Goal: Task Accomplishment & Management: Manage account settings

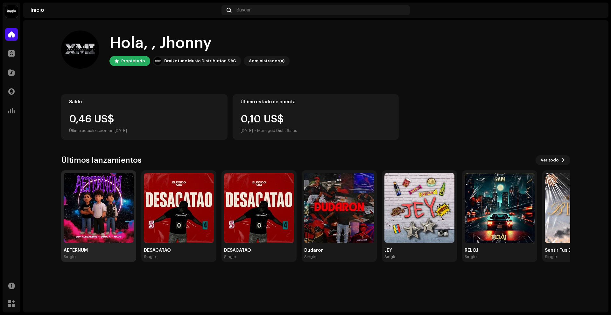
click at [112, 202] on img at bounding box center [99, 208] width 70 height 70
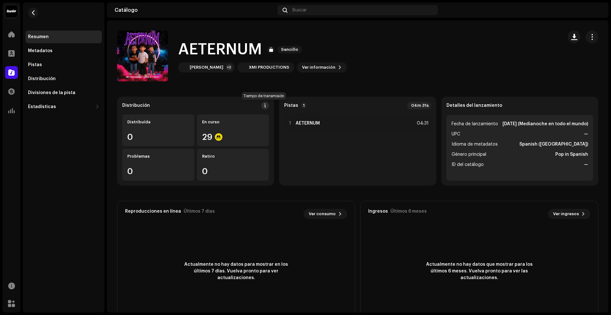
click at [263, 107] on span at bounding box center [265, 105] width 4 height 5
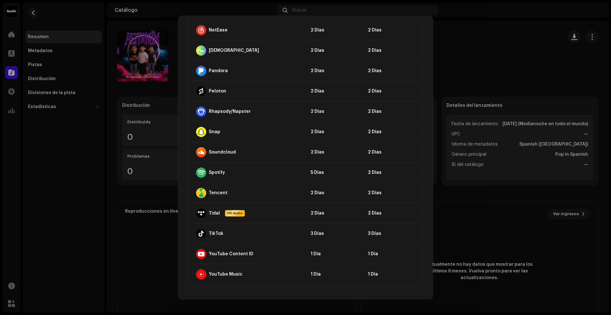
scroll to position [240, 0]
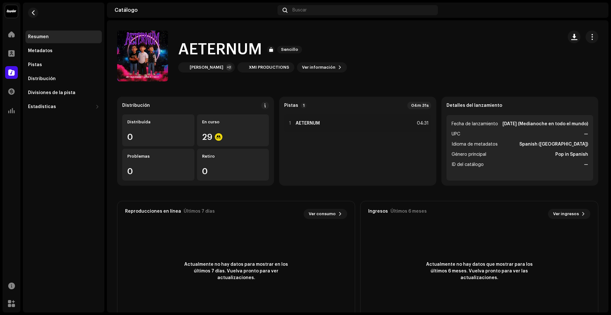
click at [429, 15] on div "Directrices de la PSD sobre el plazo de transmisión Solemos transmitir sus lanz…" at bounding box center [305, 157] width 611 height 315
click at [209, 64] on div "[PERSON_NAME] +2" at bounding box center [206, 67] width 57 height 10
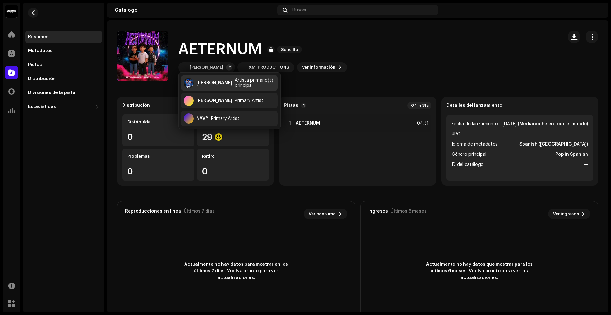
click at [217, 85] on div "[PERSON_NAME]" at bounding box center [214, 82] width 36 height 5
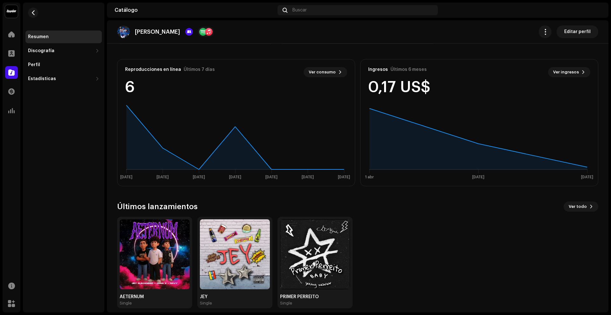
scroll to position [149, 0]
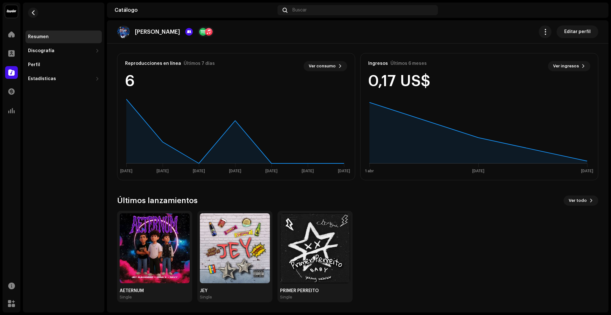
click at [563, 63] on re-o-artist-hero "[PERSON_NAME] Editar perfil [PERSON_NAME] Artista Editar perfil Editar perfil" at bounding box center [357, 45] width 501 height 51
click at [567, 68] on re-o-artist-hero "[PERSON_NAME] Editar perfil [PERSON_NAME] Artista Editar perfil Editar perfil" at bounding box center [357, 45] width 501 height 51
click at [565, 63] on re-o-artist-hero "[PERSON_NAME] Editar perfil [PERSON_NAME] Artista Editar perfil Editar perfil" at bounding box center [357, 45] width 501 height 51
click at [546, 28] on button "button" at bounding box center [544, 31] width 13 height 13
click at [525, 68] on re-o-artist-hero "[PERSON_NAME] Editar perfil [PERSON_NAME] Artista Editar perfil Editar perfil" at bounding box center [357, 45] width 501 height 51
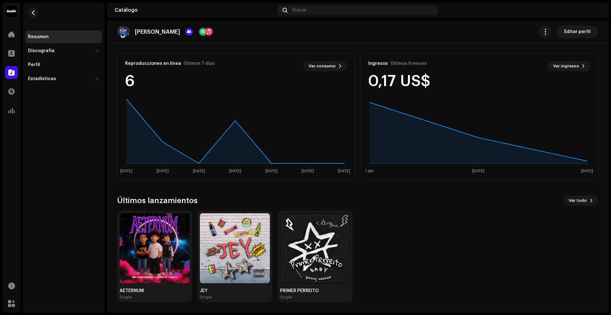
click at [563, 66] on re-o-artist-hero "[PERSON_NAME] Editar perfil [PERSON_NAME] Artista Editar perfil Editar perfil" at bounding box center [357, 45] width 501 height 51
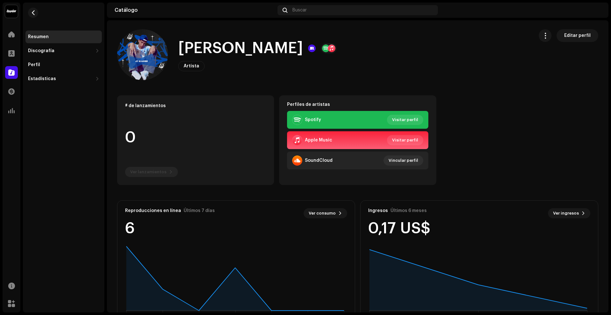
scroll to position [0, 0]
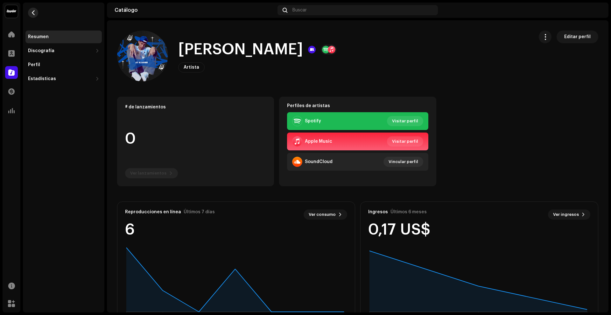
click at [35, 14] on span "button" at bounding box center [33, 12] width 5 height 5
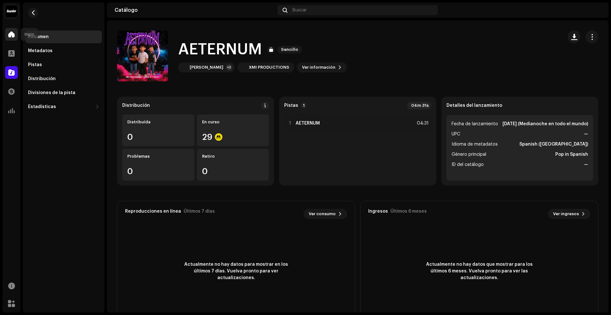
click at [11, 32] on span at bounding box center [11, 34] width 6 height 5
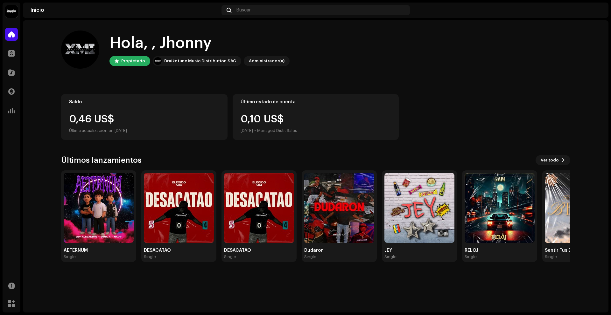
click at [138, 118] on div "0,46 US$" at bounding box center [144, 119] width 150 height 10
click at [12, 97] on div at bounding box center [11, 91] width 13 height 13
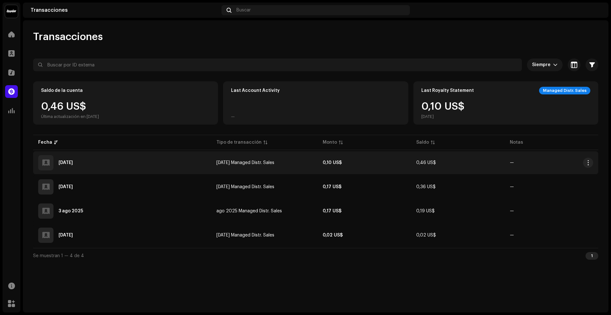
click at [230, 169] on td "[DATE] Managed Distr. Sales" at bounding box center [264, 162] width 106 height 23
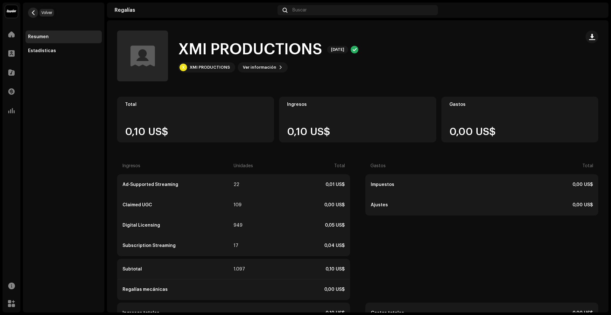
click at [33, 14] on span "button" at bounding box center [33, 12] width 5 height 5
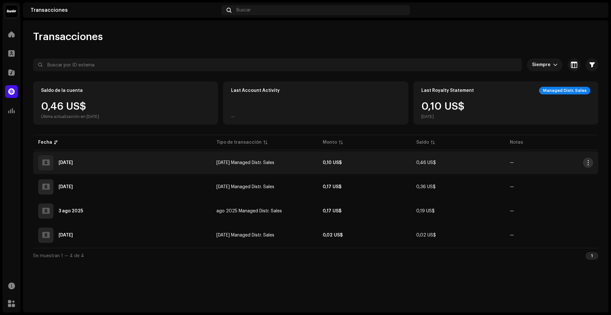
click at [585, 160] on button "button" at bounding box center [588, 163] width 10 height 10
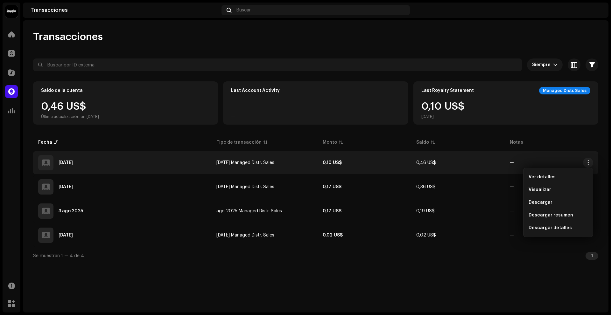
click at [515, 249] on div "Se muestran 1 — 4 de 4 1" at bounding box center [315, 255] width 565 height 15
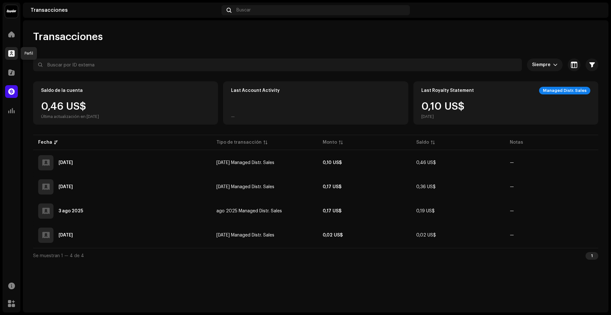
click at [14, 50] on div at bounding box center [11, 53] width 13 height 13
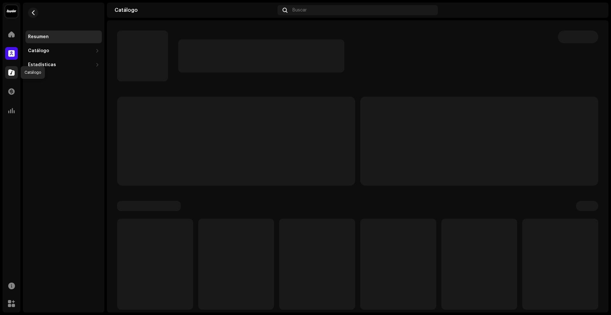
click at [12, 71] on span at bounding box center [11, 72] width 6 height 5
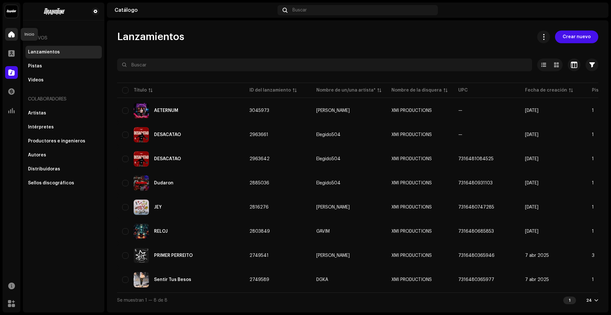
click at [14, 35] on span at bounding box center [11, 34] width 6 height 5
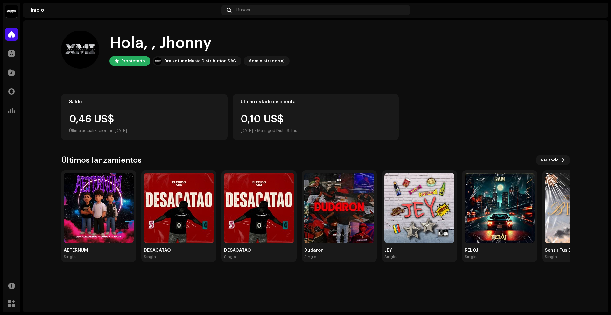
click at [178, 121] on div "0,46 US$" at bounding box center [144, 119] width 150 height 10
click at [594, 13] on img at bounding box center [595, 10] width 10 height 10
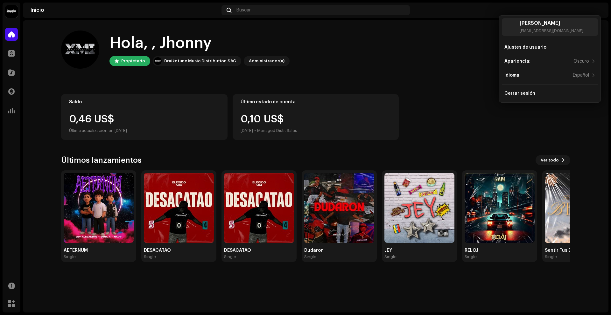
click at [447, 66] on div "Hola, , Jhonny Propietario Draikotune Music Distribution SAC Administrador(a)" at bounding box center [315, 50] width 509 height 38
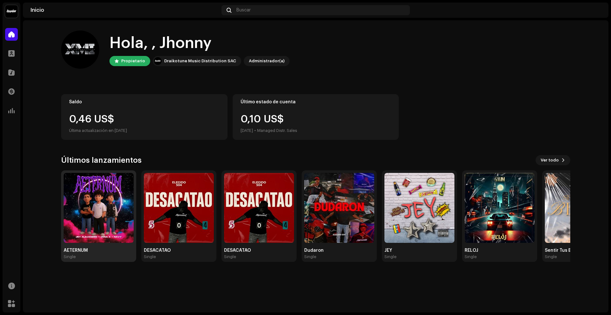
click at [111, 223] on img at bounding box center [99, 208] width 70 height 70
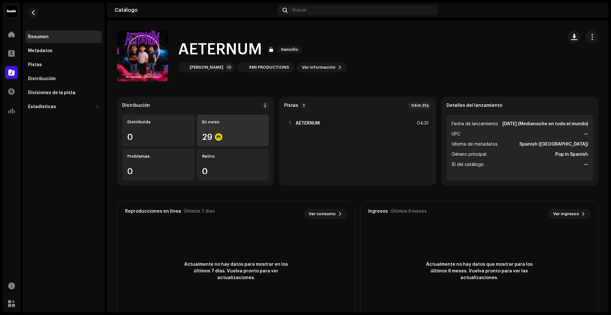
click at [228, 138] on div "29" at bounding box center [233, 137] width 62 height 8
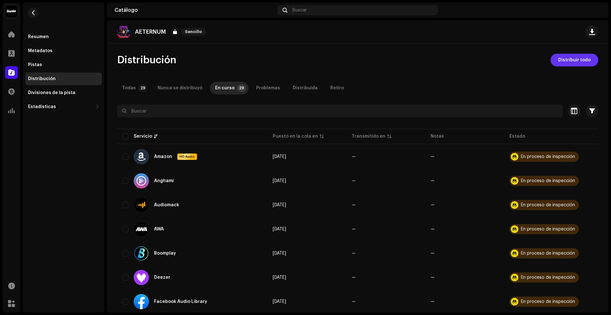
click at [575, 63] on span "Distribuir todo" at bounding box center [574, 60] width 32 height 13
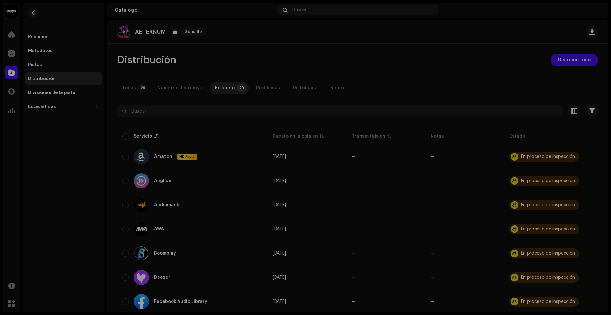
click at [363, 217] on div "No elegible para distribución Los servicios seleccionados no son elegibles para…" at bounding box center [305, 157] width 611 height 315
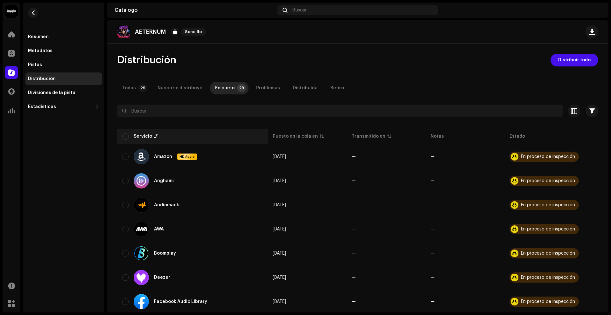
click at [128, 135] on div "Servicio" at bounding box center [192, 136] width 140 height 6
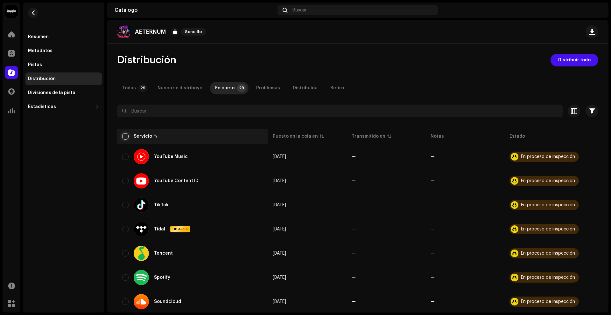
click at [125, 135] on input "checkbox" at bounding box center [125, 136] width 6 height 6
checkbox input "true"
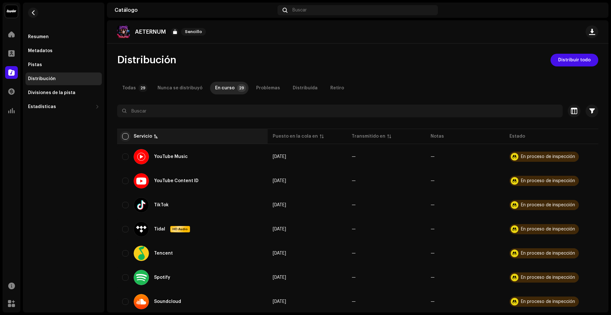
checkbox input "true"
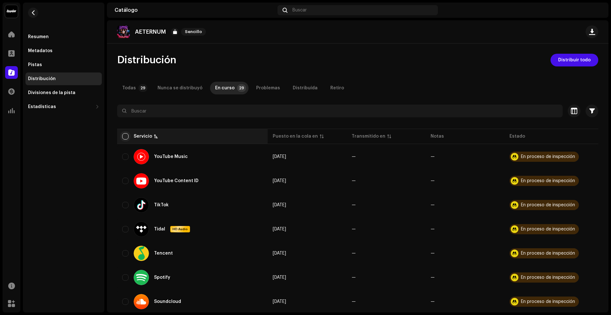
checkbox input "true"
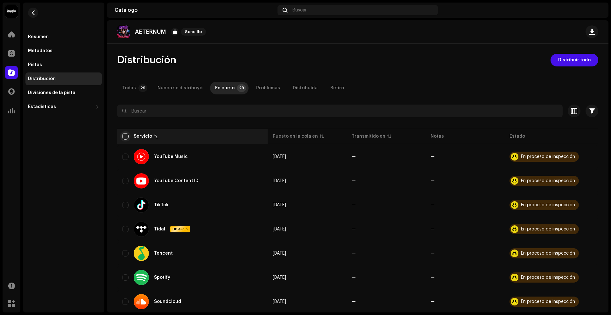
checkbox input "true"
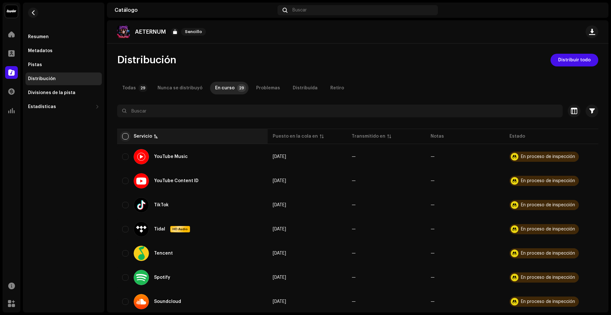
checkbox input "true"
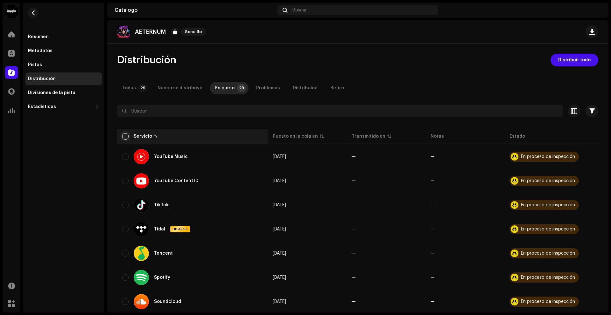
checkbox input "true"
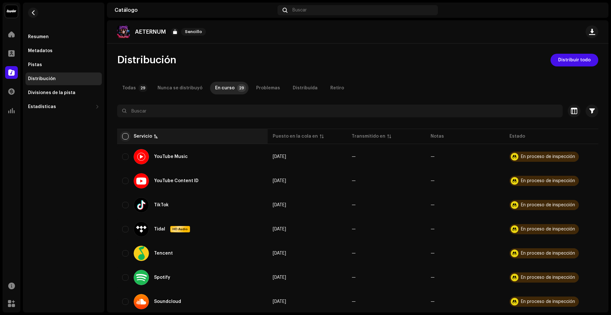
checkbox input "true"
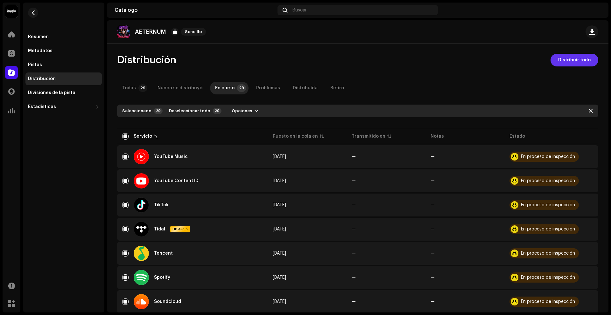
click at [575, 64] on span "Distribuir todo" at bounding box center [574, 60] width 32 height 13
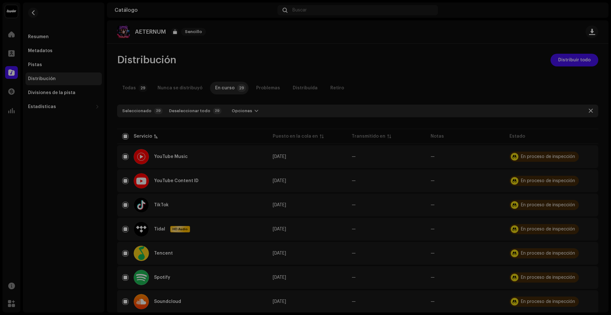
drag, startPoint x: 340, startPoint y: 221, endPoint x: 340, endPoint y: 192, distance: 28.9
click at [340, 192] on div "No elegible para distribución Los servicios seleccionados no son elegibles para…" at bounding box center [305, 157] width 611 height 315
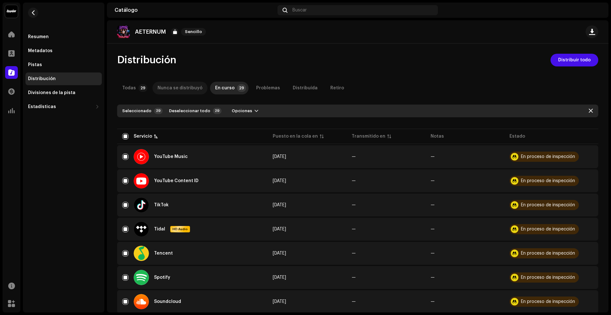
click at [180, 89] on div "Nunca se distribuyó" at bounding box center [179, 88] width 45 height 13
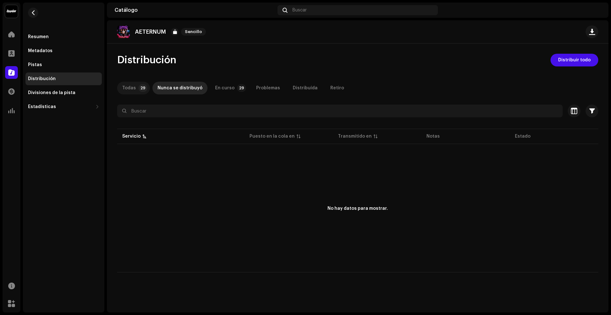
click at [139, 88] on p-badge "29" at bounding box center [142, 88] width 9 height 8
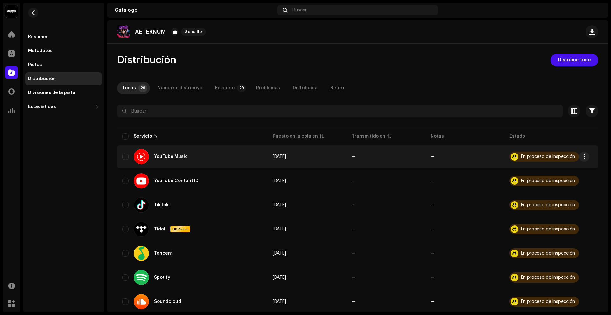
click at [541, 156] on div "En proceso de inspección" at bounding box center [548, 157] width 54 height 4
click at [582, 156] on span "button" at bounding box center [584, 156] width 5 height 5
click at [543, 173] on span "Distribuir" at bounding box center [534, 171] width 21 height 5
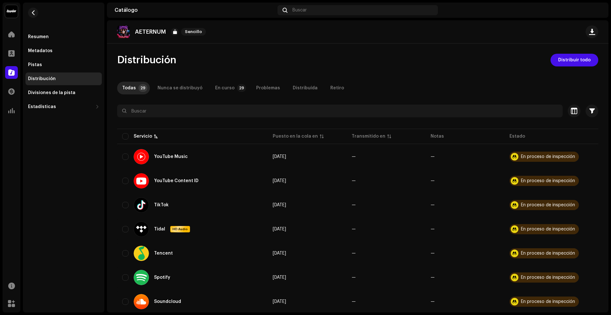
click at [442, 164] on div "No elegible para distribución Un lanzamiento que tiene el estado En proceso de …" at bounding box center [305, 157] width 611 height 315
click at [42, 58] on div "Resumen Metadatos Pistas Distribución Divisiones de la pista Estadísticas Consu…" at bounding box center [63, 72] width 76 height 83
click at [36, 66] on div "Pistas" at bounding box center [35, 64] width 14 height 5
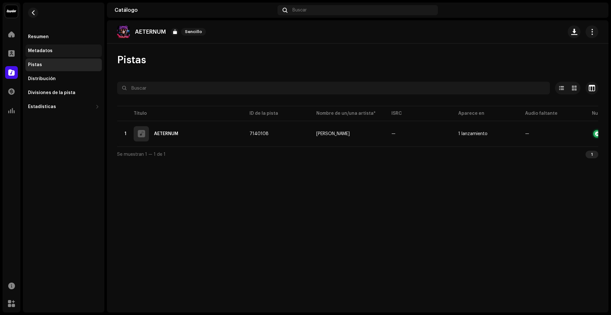
click at [42, 52] on div "Metadatos" at bounding box center [40, 50] width 24 height 5
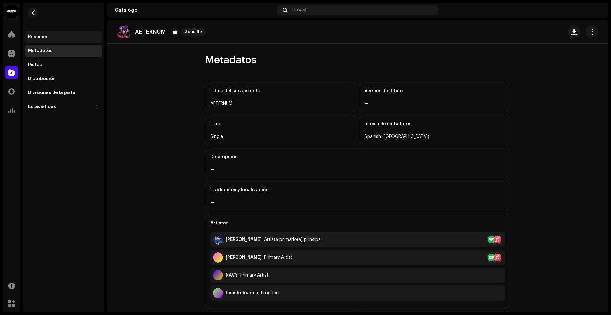
click at [50, 42] on div "Resumen" at bounding box center [63, 37] width 76 height 13
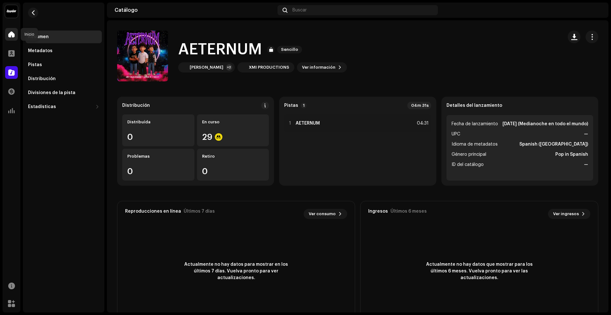
click at [14, 35] on span at bounding box center [11, 34] width 6 height 5
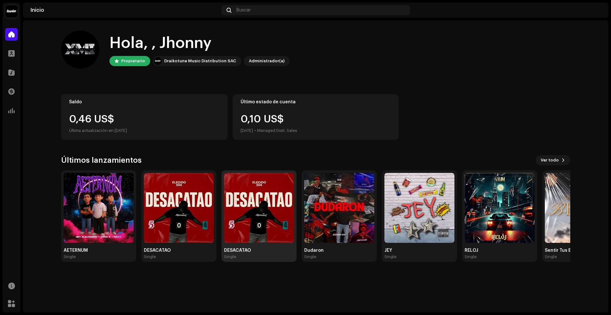
click at [261, 237] on img at bounding box center [259, 208] width 70 height 70
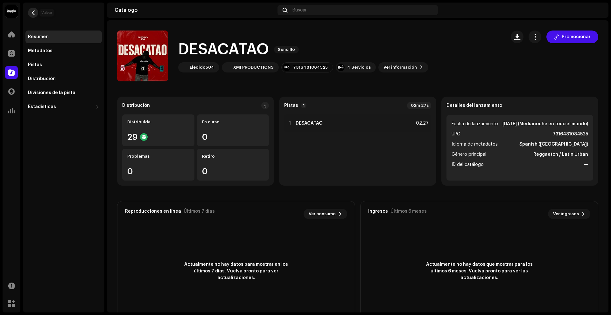
click at [33, 12] on span "button" at bounding box center [33, 12] width 5 height 5
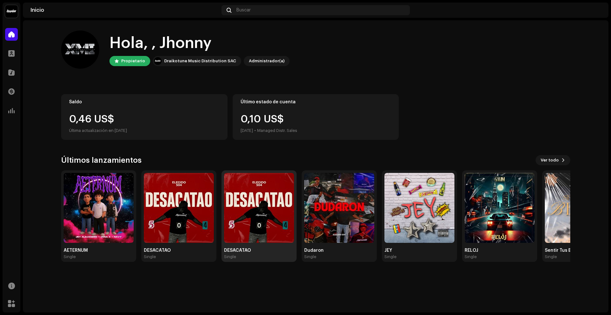
click at [245, 240] on img at bounding box center [259, 208] width 70 height 70
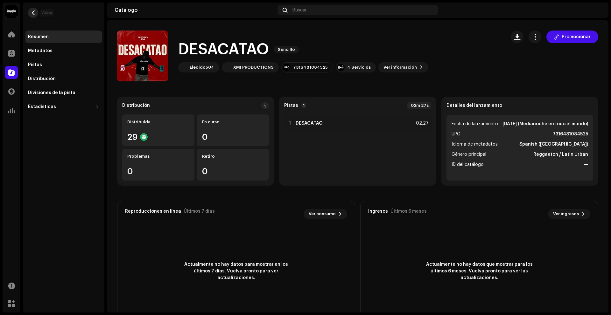
click at [34, 11] on span "button" at bounding box center [33, 12] width 5 height 5
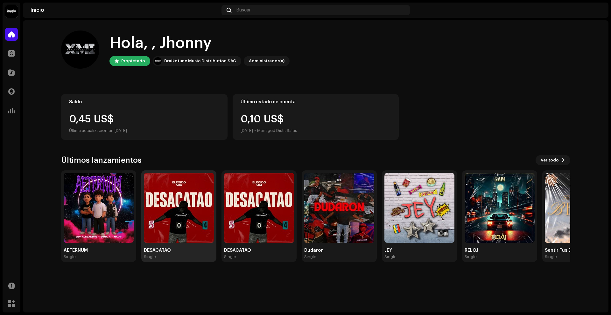
click at [197, 185] on img at bounding box center [179, 208] width 70 height 70
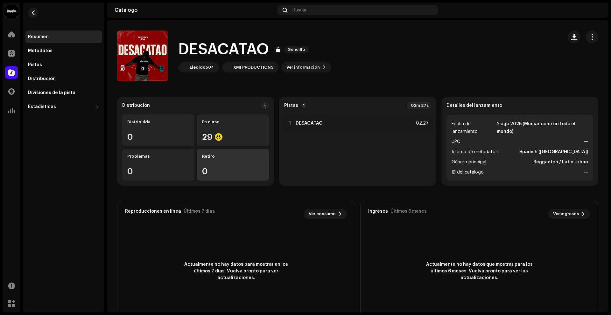
scroll to position [26, 0]
